Goal: Find specific fact: Find specific fact

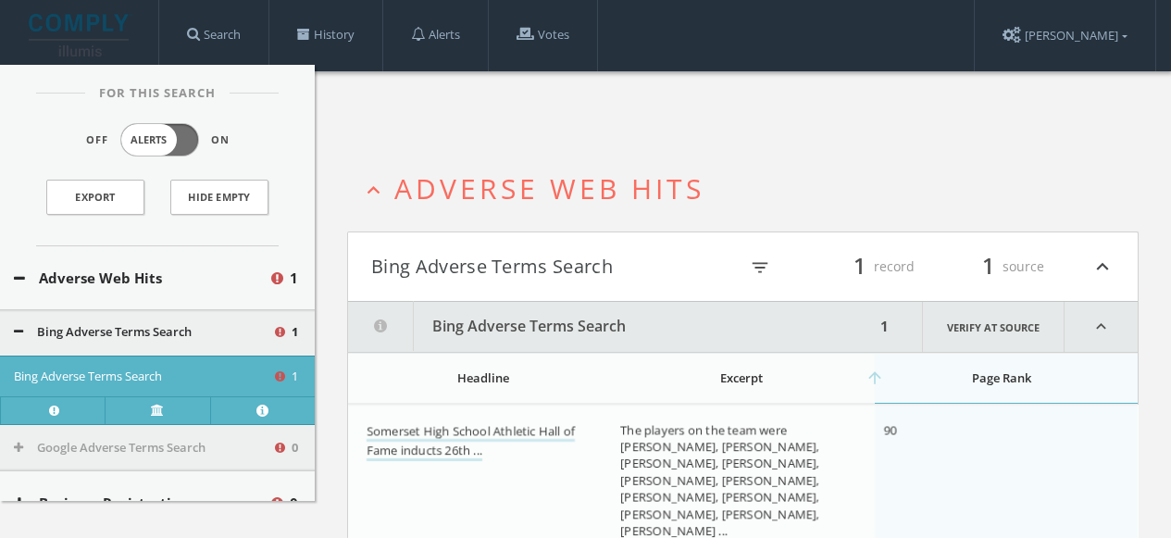
scroll to position [3193, 0]
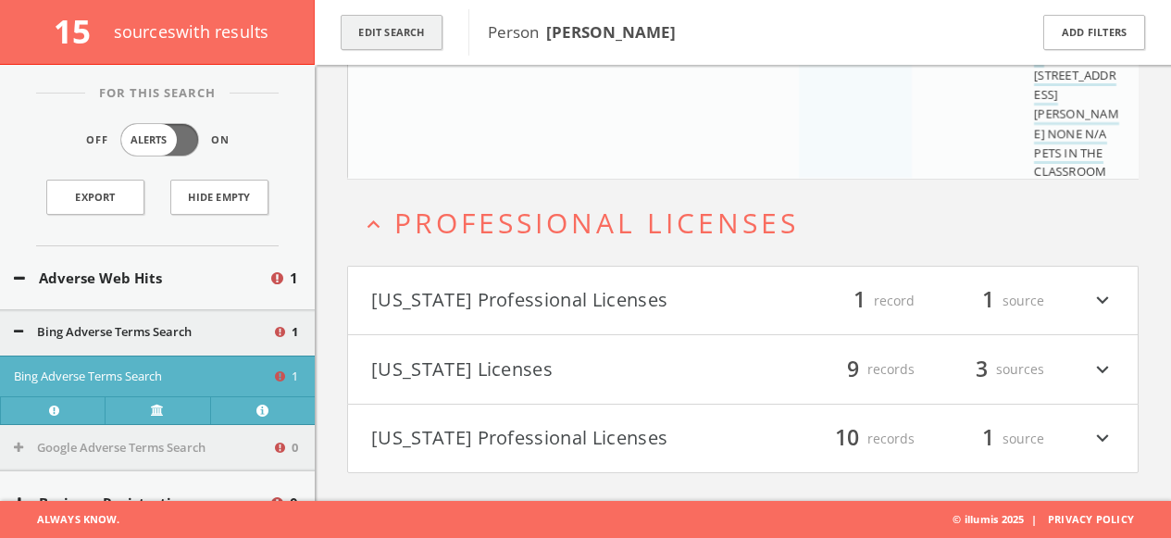
click at [418, 28] on button "Edit Search" at bounding box center [392, 33] width 102 height 36
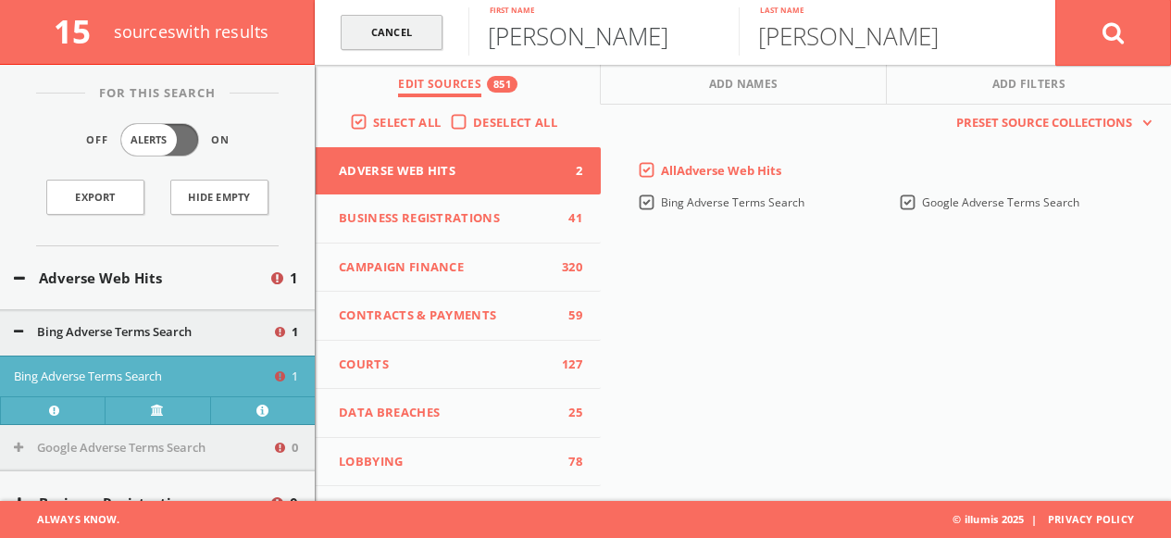
drag, startPoint x: 557, startPoint y: 44, endPoint x: 434, endPoint y: 44, distance: 123.1
click at [451, 44] on form "[PERSON_NAME] First name [PERSON_NAME] Last name Cancel" at bounding box center [743, 32] width 856 height 65
type input "Mak"
click at [888, 29] on input "[PERSON_NAME]" at bounding box center [874, 31] width 270 height 48
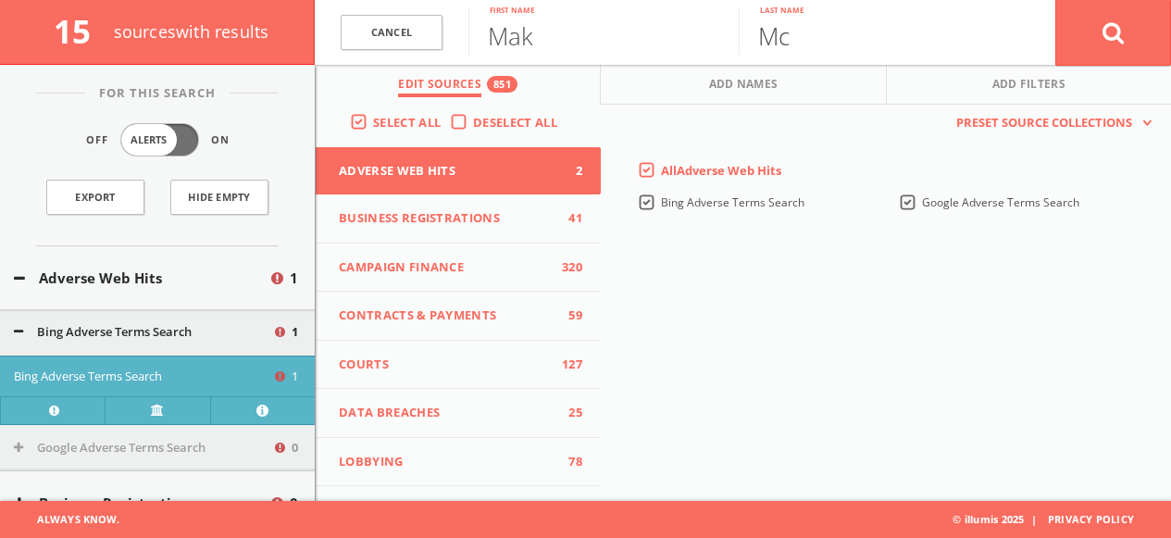
type input "M"
type input "[PERSON_NAME]"
click at [1056, 0] on button at bounding box center [1114, 32] width 116 height 67
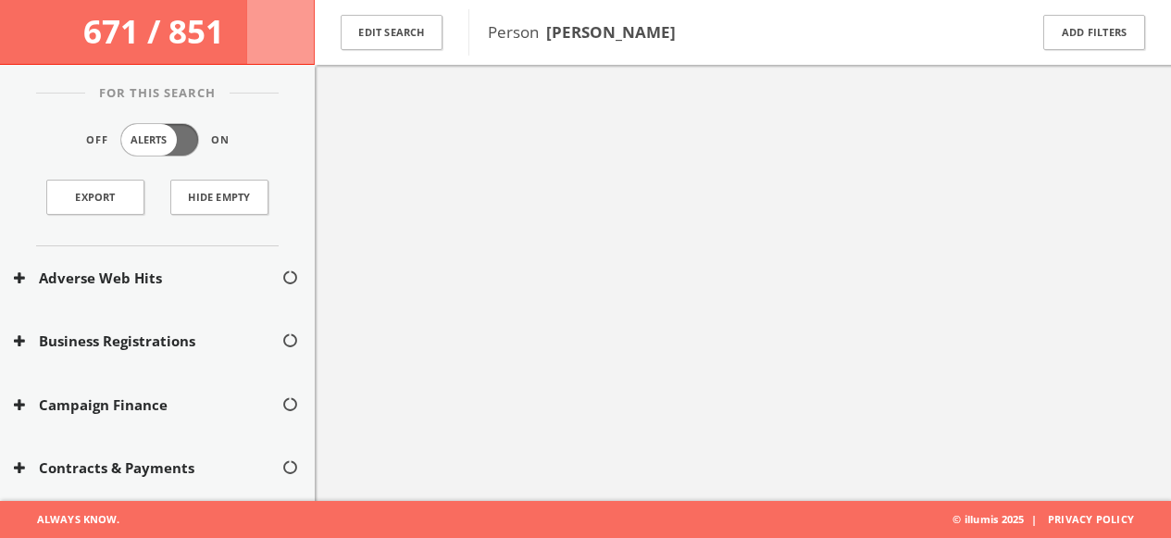
scroll to position [107, 0]
click at [425, 27] on button "Edit Search" at bounding box center [392, 33] width 102 height 36
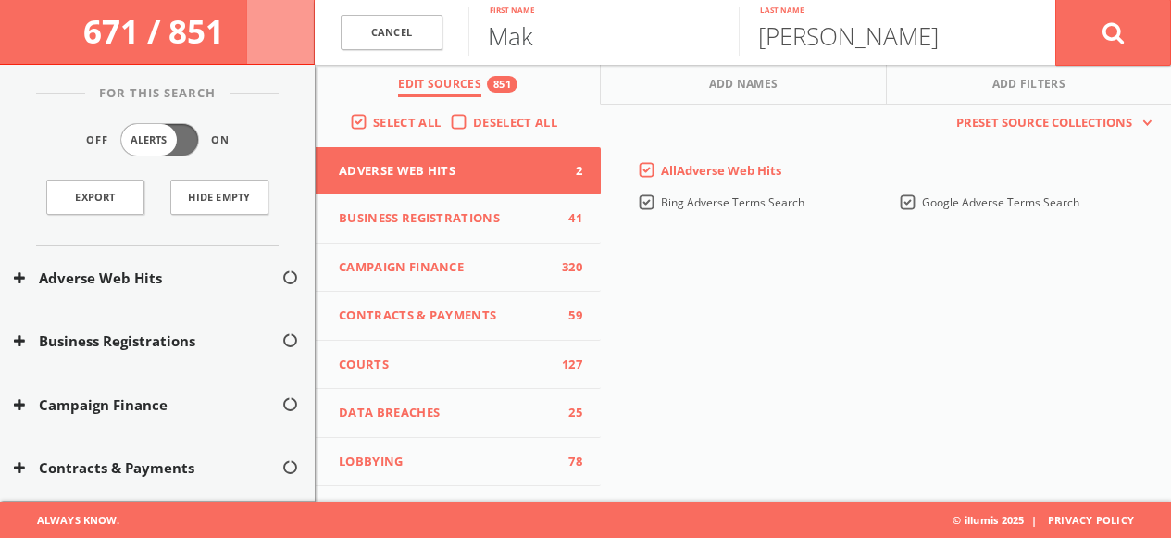
click at [572, 44] on input "Mak" at bounding box center [604, 31] width 270 height 48
type input "Makaela"
click at [1131, 26] on button at bounding box center [1114, 32] width 116 height 67
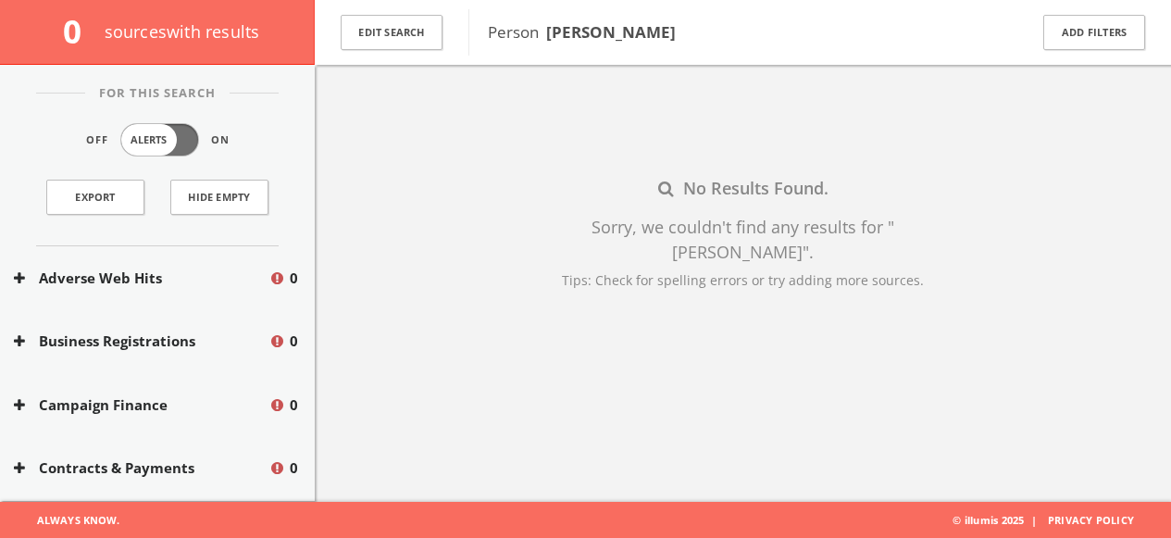
drag, startPoint x: 676, startPoint y: 31, endPoint x: 549, endPoint y: 29, distance: 126.9
click at [549, 29] on span "Person [PERSON_NAME]" at bounding box center [746, 32] width 516 height 24
copy b "[PERSON_NAME]"
click at [695, 43] on span "Person [PERSON_NAME]" at bounding box center [746, 32] width 516 height 24
click at [687, 380] on div "No Results Found. Sorry, we couldn't find any results for " [PERSON_NAME] " . T…" at bounding box center [743, 233] width 856 height 538
